Goal: Obtain resource: Obtain resource

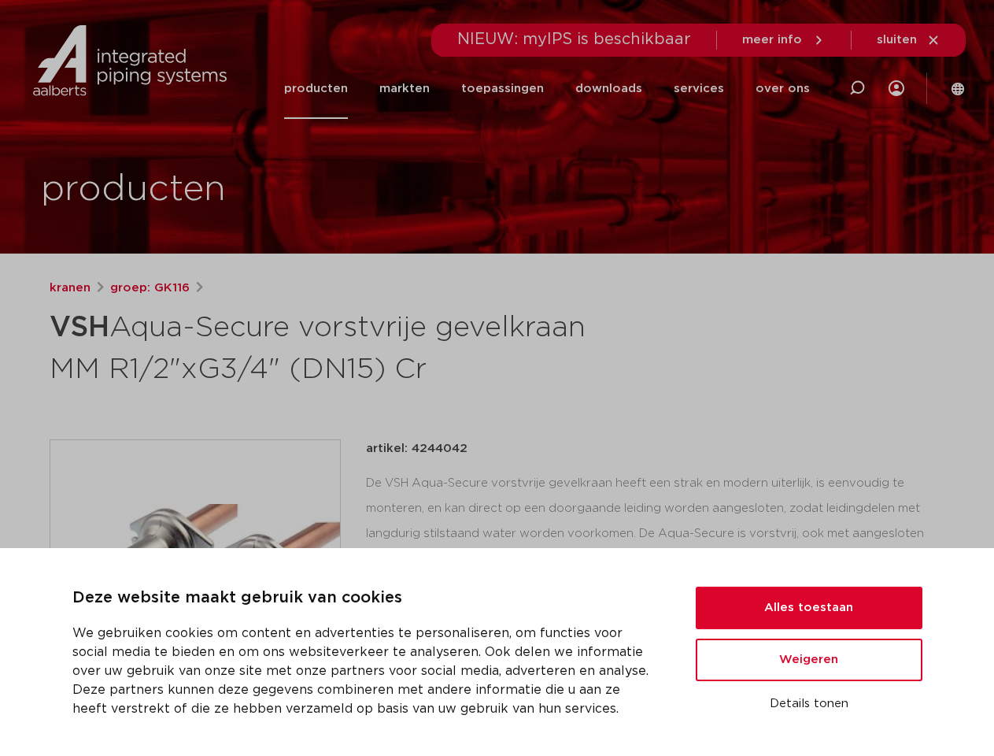
click at [497, 378] on h1 "VSH Aqua-Secure vorstvrije gevelkraan MM R1/2"xG3/4" (DN15) Cr" at bounding box center [345, 346] width 591 height 85
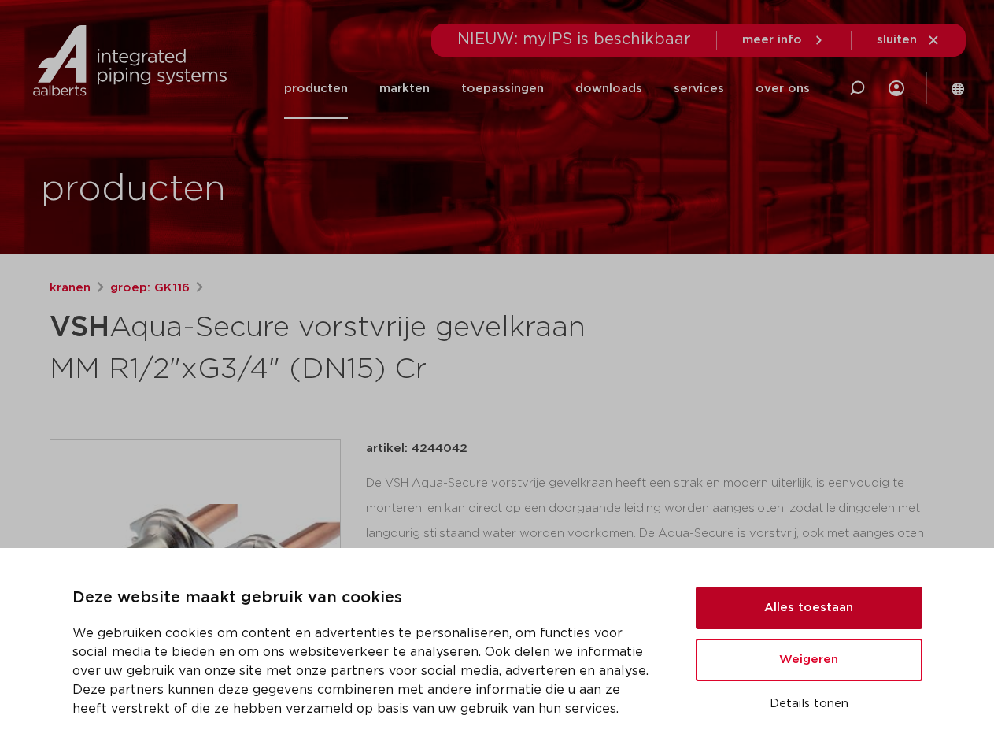
click at [809, 608] on button "Alles toestaan" at bounding box center [809, 607] width 227 height 43
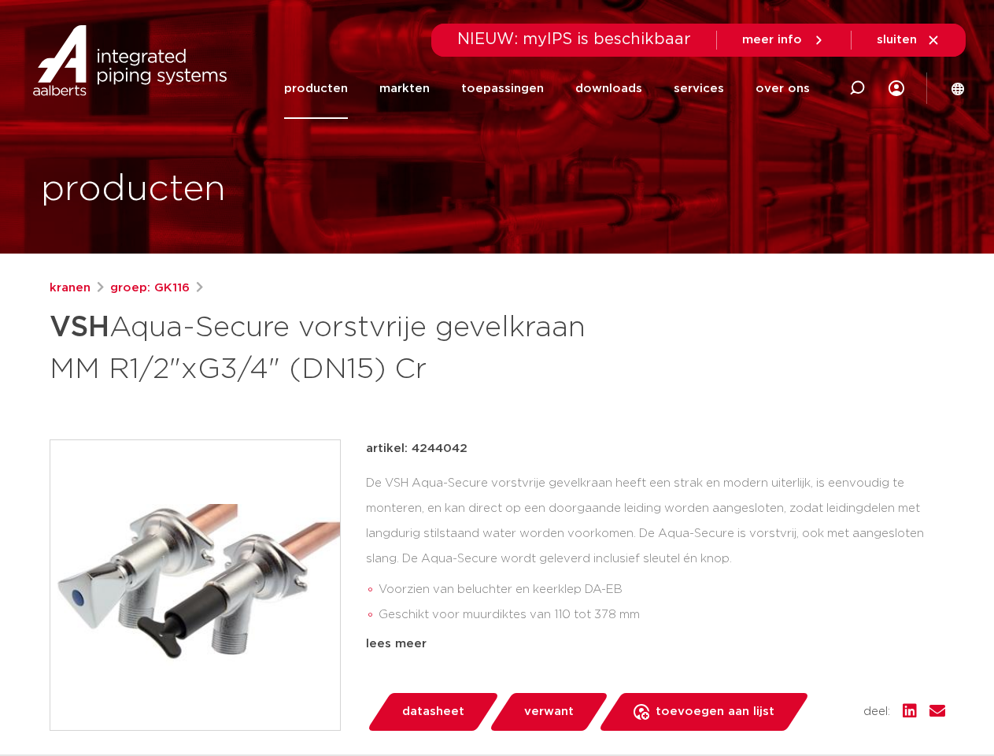
click at [809, 660] on div "artikel: 4244042 De VSH Aqua-Secure vorstvrije gevelkraan heeft een strak en mo…" at bounding box center [655, 584] width 579 height 291
click at [809, 704] on div "datasheet verwant toevoegen aan lijst opslaan in my IPS verwijder uit lijst" at bounding box center [662, 712] width 567 height 38
click at [857, 88] on icon at bounding box center [857, 88] width 19 height 19
click at [909, 40] on span "sluiten" at bounding box center [897, 40] width 40 height 12
